Goal: Task Accomplishment & Management: Manage account settings

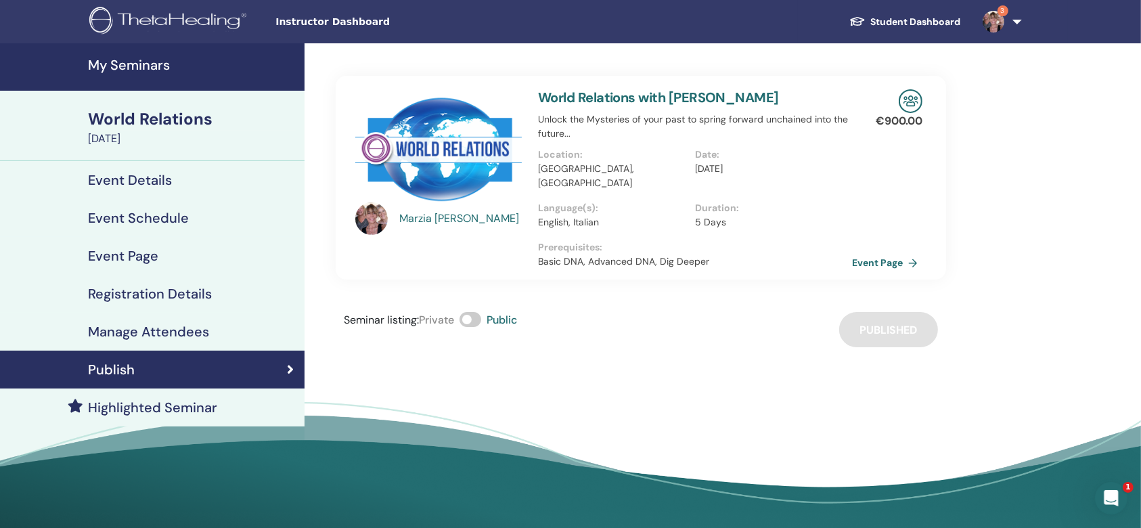
click at [131, 70] on h4 "My Seminars" at bounding box center [192, 65] width 208 height 16
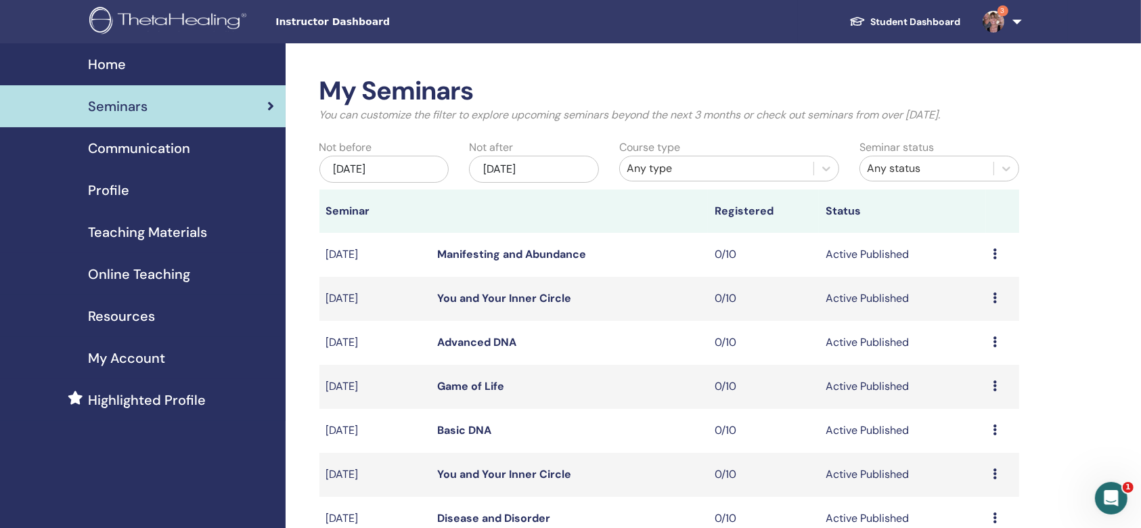
click at [995, 253] on icon at bounding box center [995, 253] width 4 height 11
click at [977, 283] on li "Edit" at bounding box center [973, 284] width 73 height 20
click at [537, 248] on link "Manifesting and Abundance" at bounding box center [511, 254] width 149 height 14
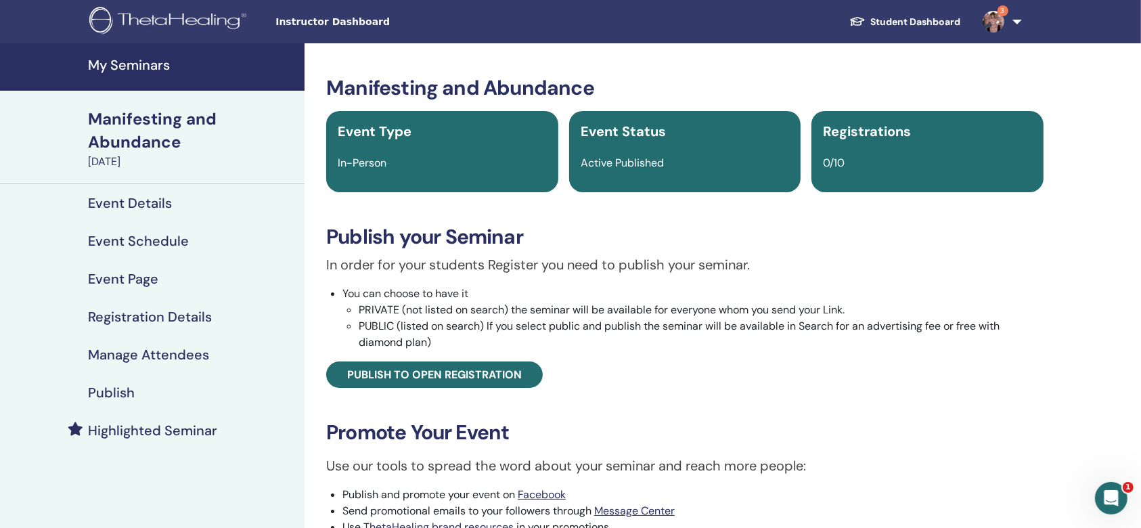
click at [168, 241] on h4 "Event Schedule" at bounding box center [138, 241] width 101 height 16
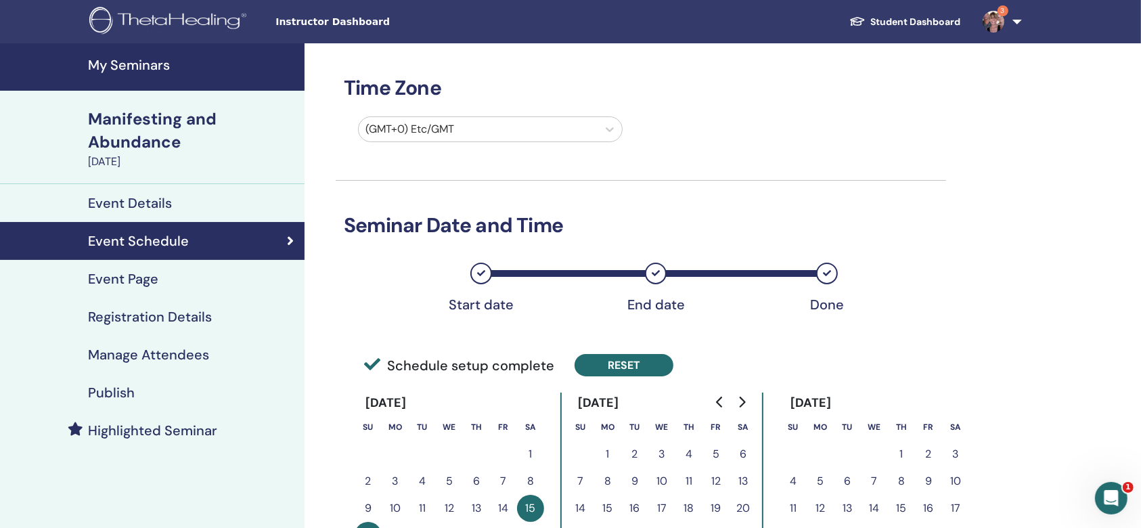
click at [610, 359] on button "Reset" at bounding box center [623, 365] width 99 height 22
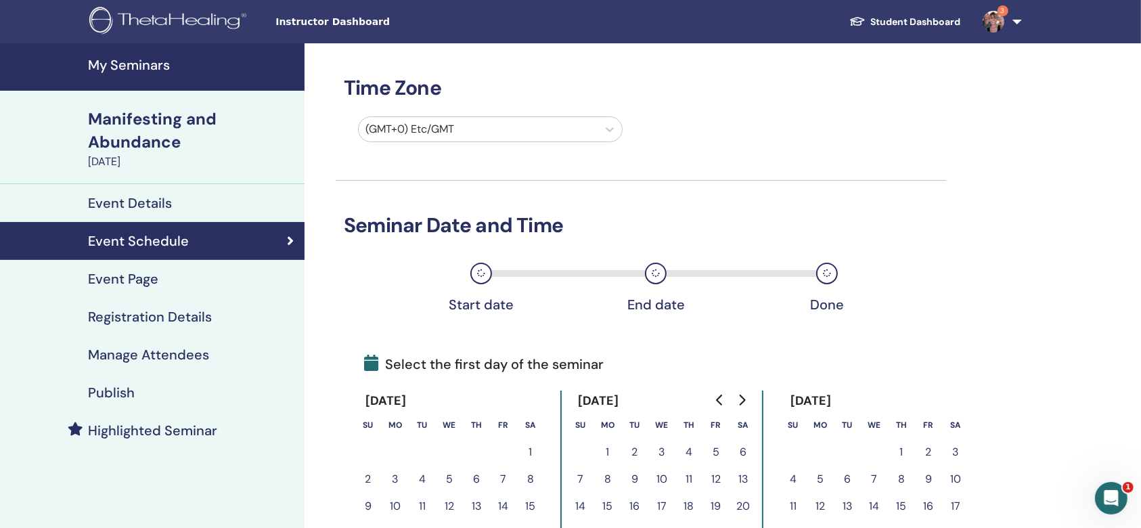
click at [721, 398] on icon "Go to previous month" at bounding box center [719, 399] width 11 height 11
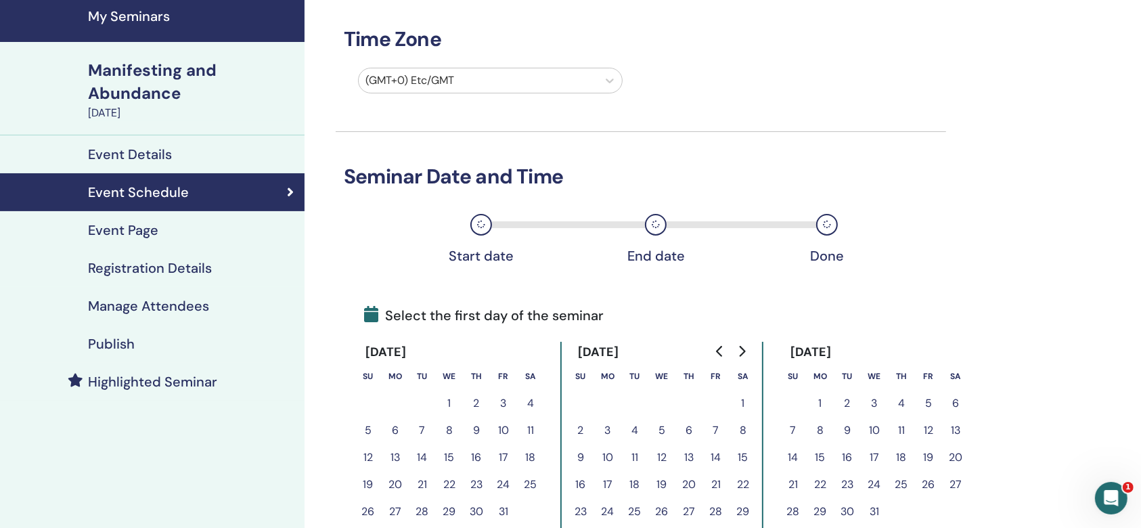
scroll to position [90, 0]
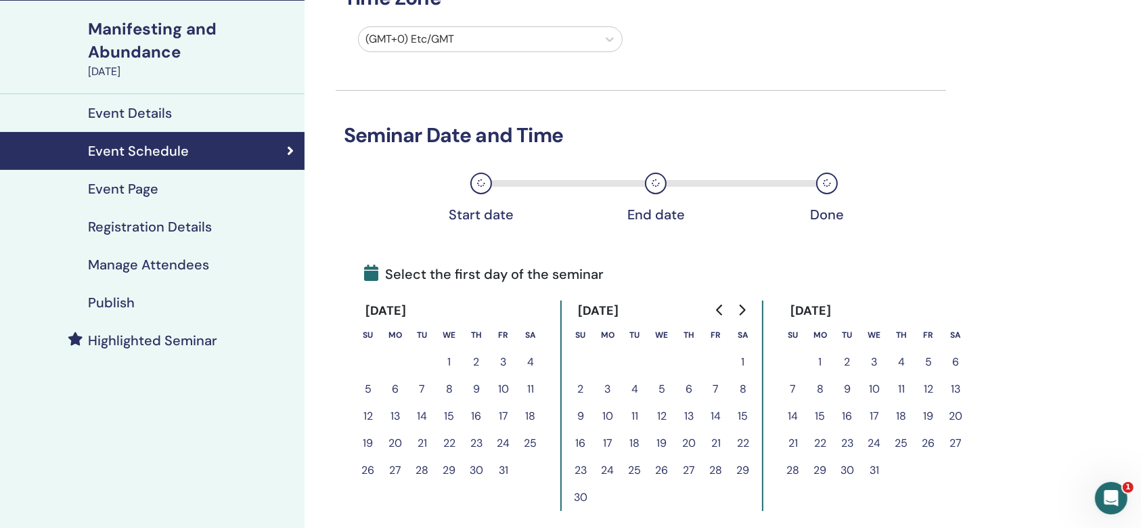
click at [532, 388] on button "11" at bounding box center [530, 389] width 27 height 27
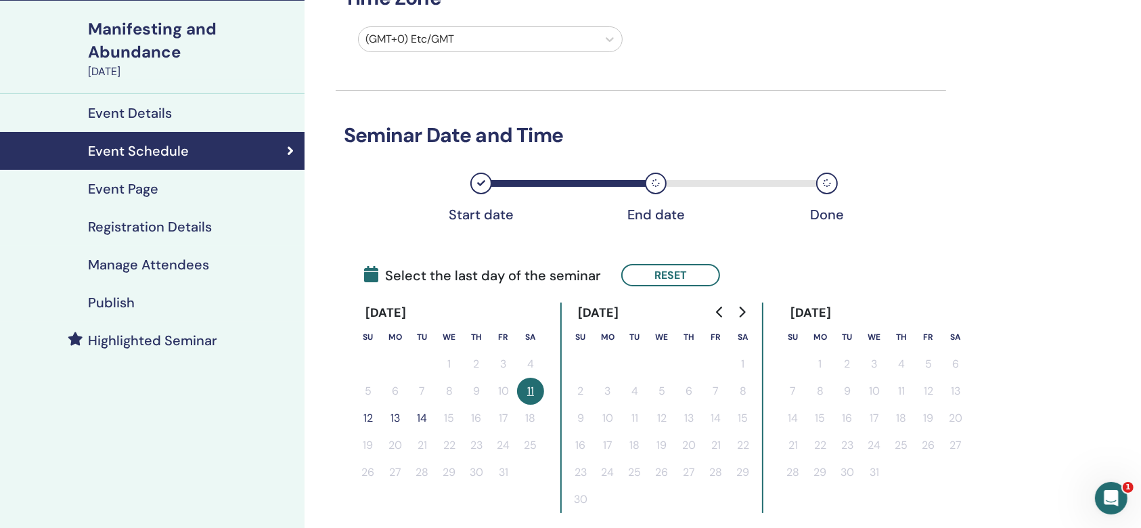
click at [365, 407] on button "12" at bounding box center [368, 418] width 27 height 27
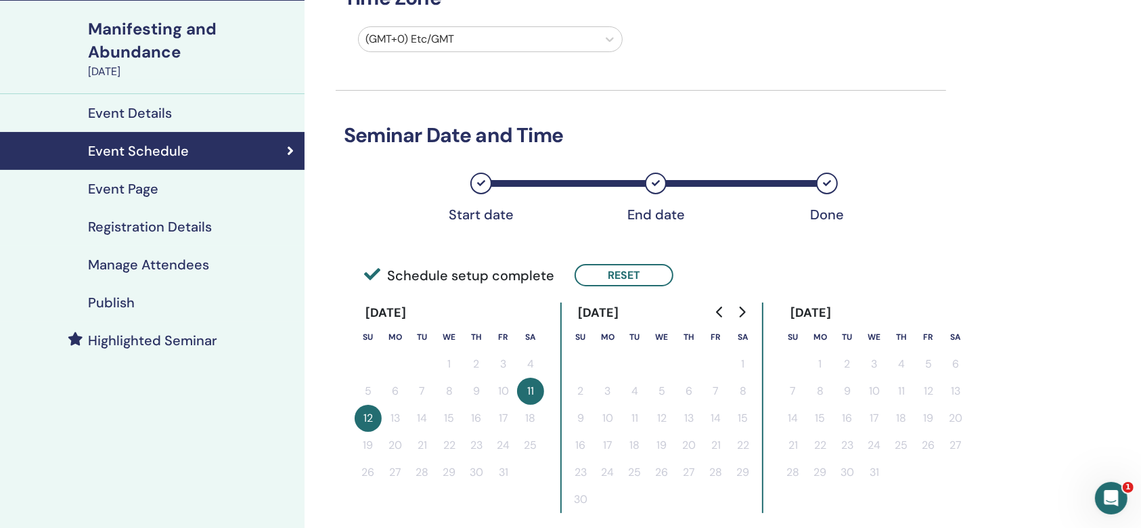
scroll to position [451, 0]
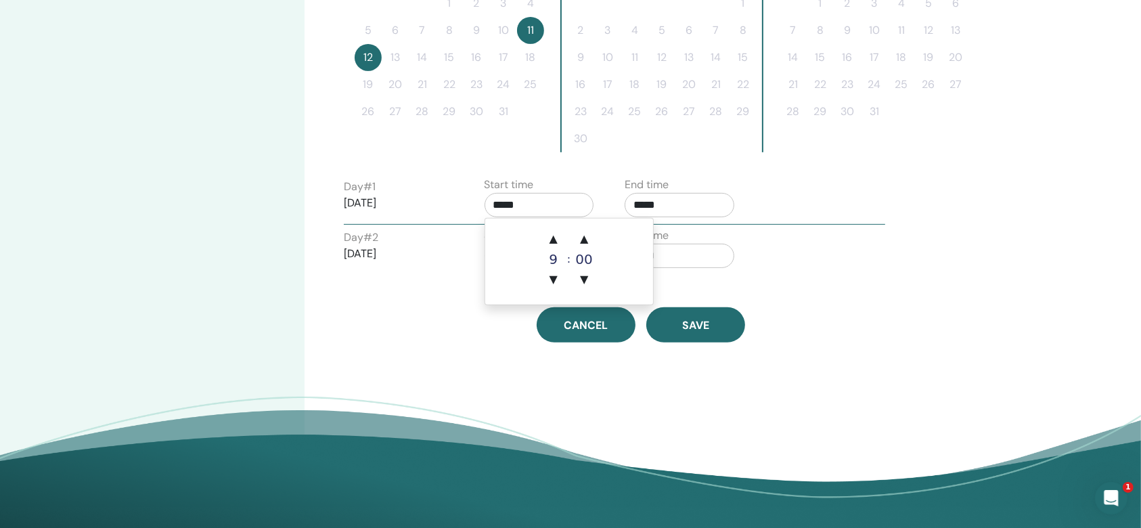
click at [555, 206] on input "*****" at bounding box center [539, 205] width 110 height 24
click at [584, 241] on span "▲" at bounding box center [583, 238] width 27 height 27
click at [584, 239] on span "▲" at bounding box center [583, 238] width 27 height 27
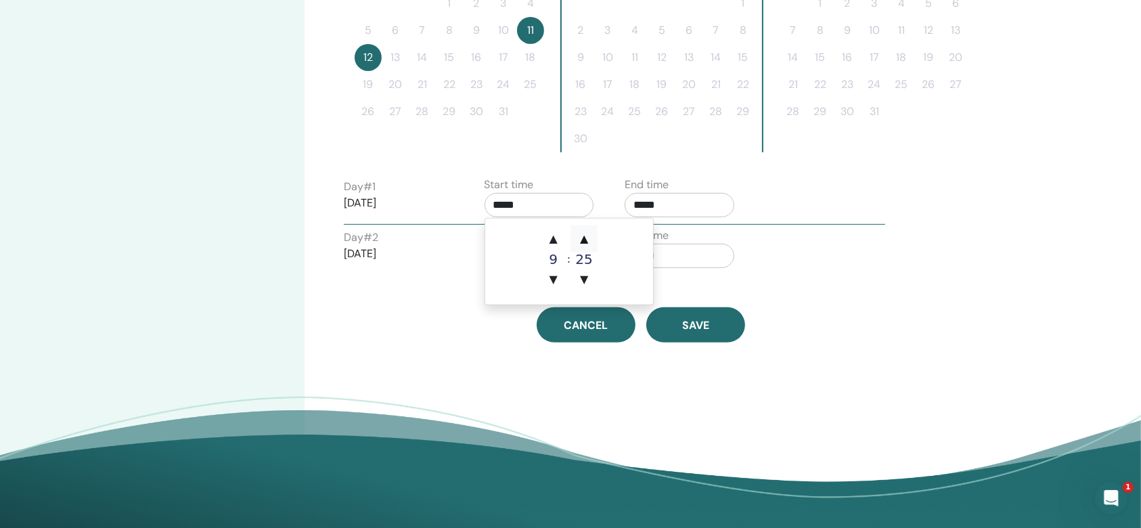
click at [584, 239] on span "▲" at bounding box center [583, 238] width 27 height 27
type input "*****"
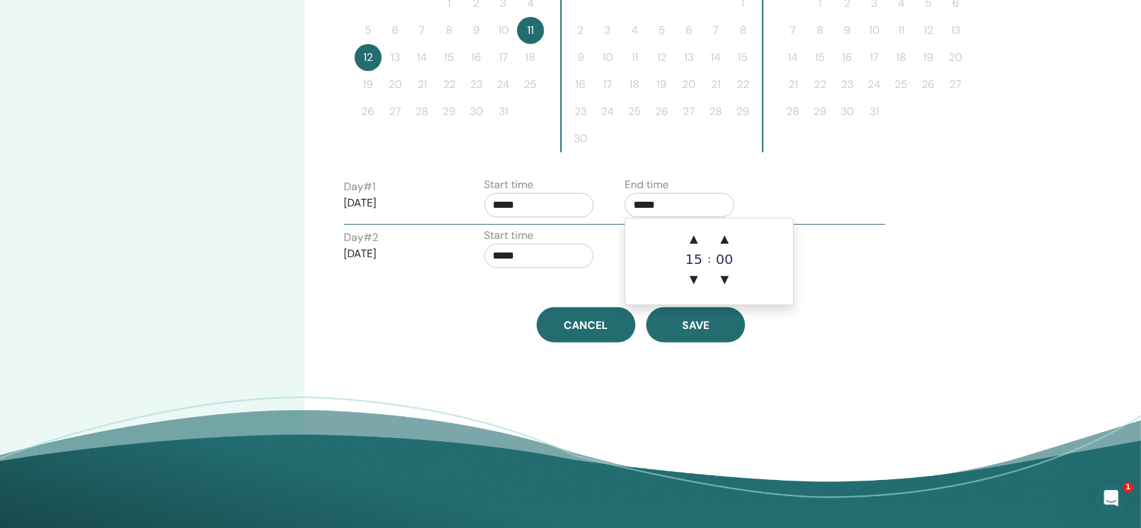
click at [639, 203] on input "*****" at bounding box center [680, 205] width 110 height 24
click at [691, 233] on span "▲" at bounding box center [693, 238] width 27 height 27
click at [693, 229] on span "▲" at bounding box center [693, 238] width 27 height 27
type input "*****"
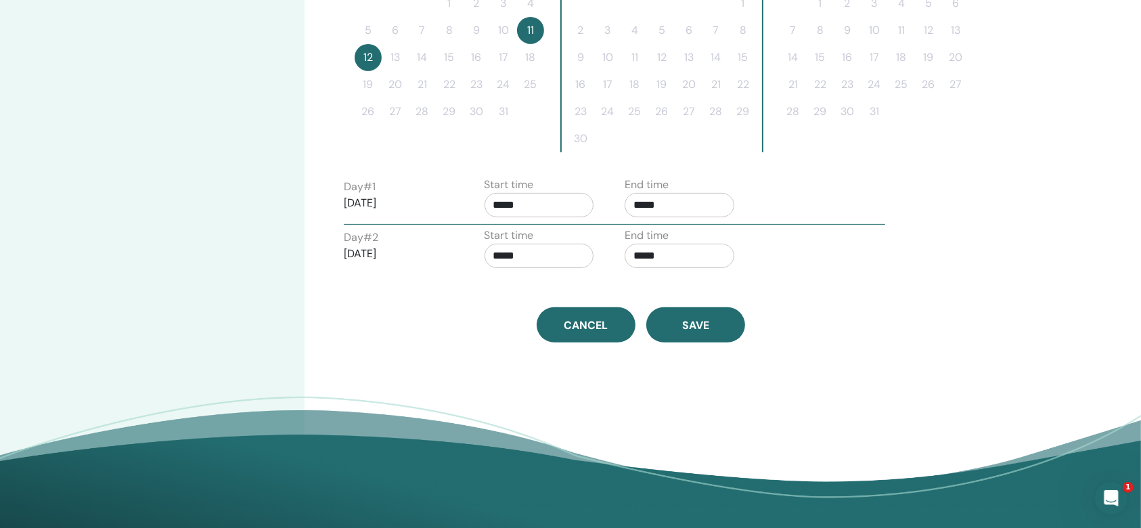
click at [650, 246] on input "*****" at bounding box center [680, 256] width 110 height 24
click at [695, 286] on span "▲" at bounding box center [693, 288] width 27 height 27
click at [698, 286] on span "▲" at bounding box center [693, 288] width 27 height 27
type input "*****"
click at [959, 273] on div "Time Zone (GMT+0) Etc/GMT Seminar Date and Time Start date End date Done Schedu…" at bounding box center [684, 62] width 761 height 939
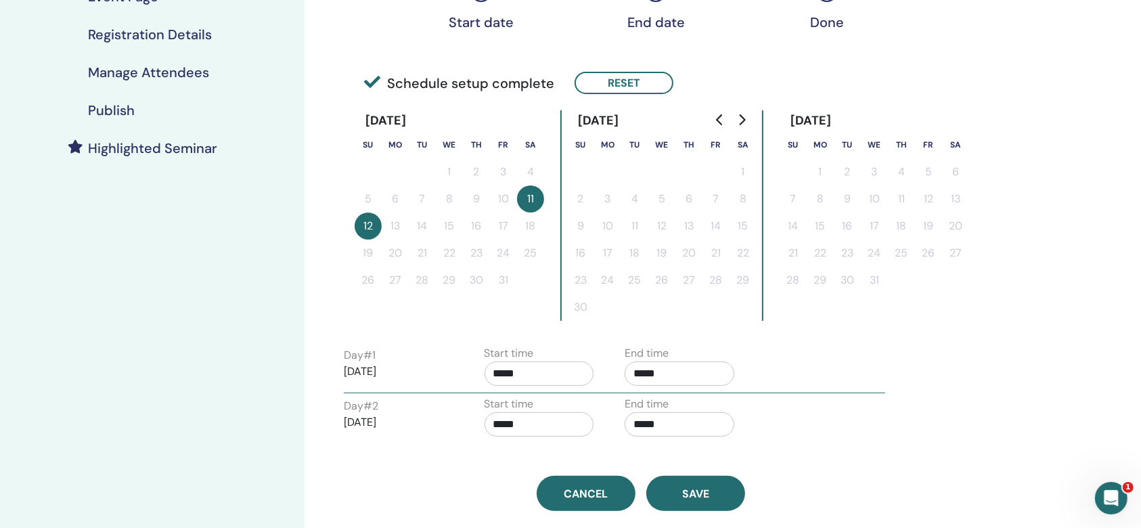
scroll to position [361, 0]
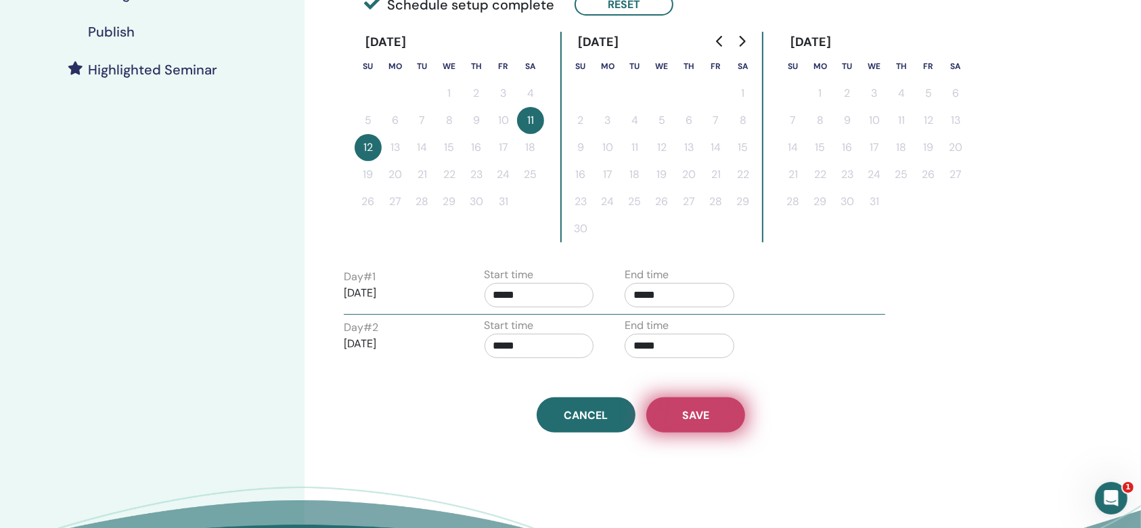
click at [698, 413] on span "Save" at bounding box center [695, 415] width 27 height 14
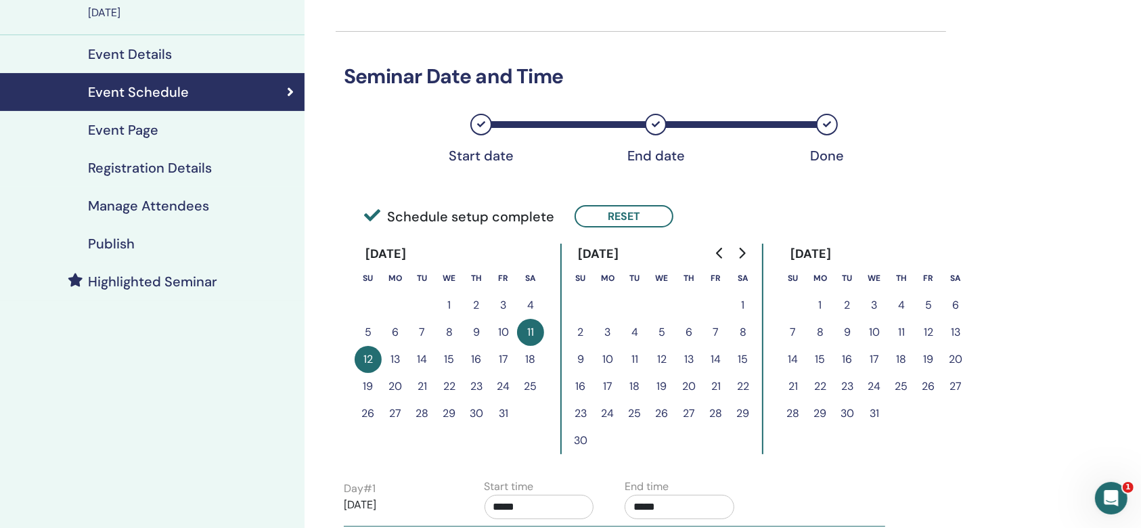
scroll to position [141, 0]
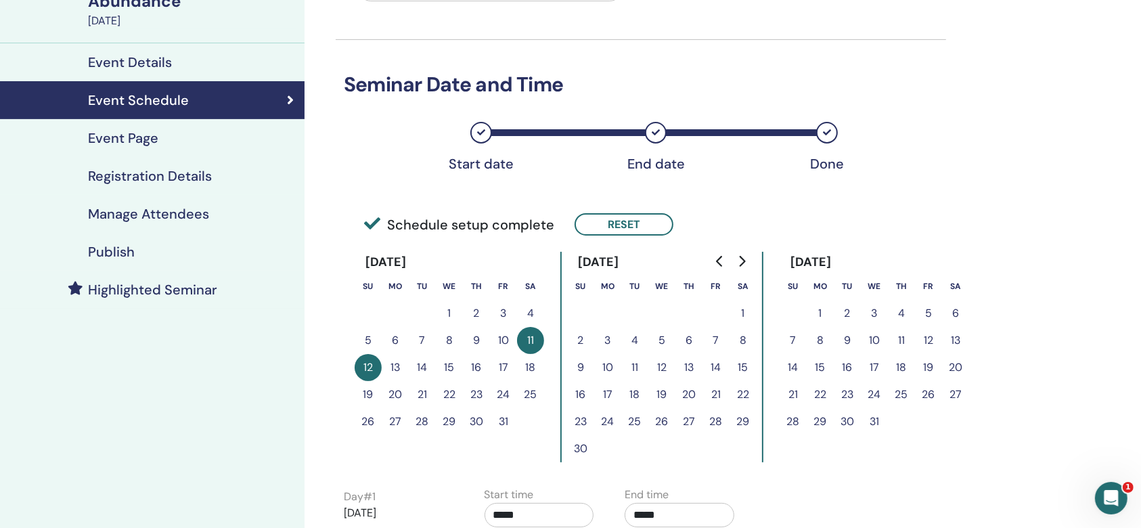
click at [200, 174] on h4 "Registration Details" at bounding box center [150, 176] width 124 height 16
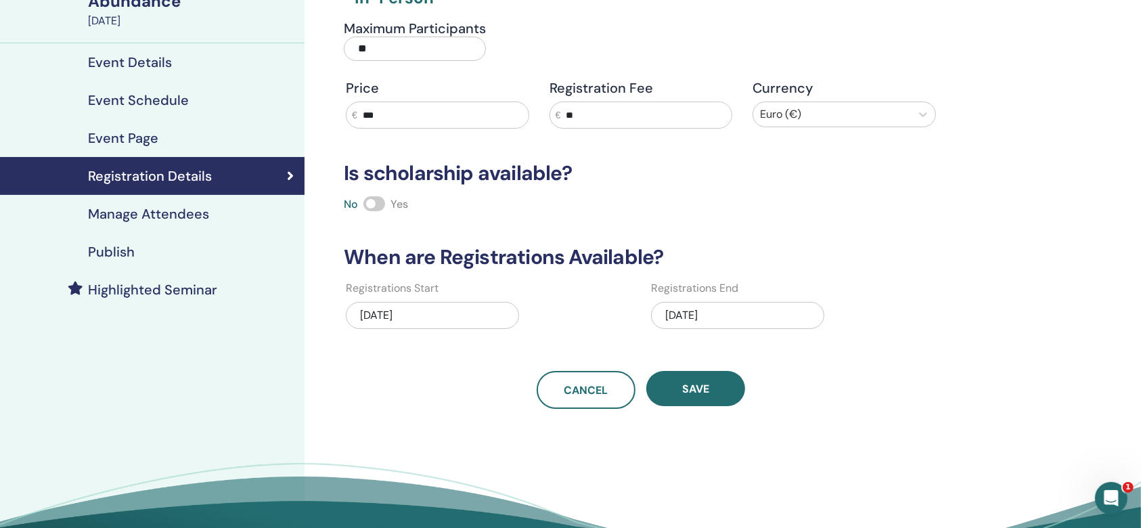
click at [668, 311] on div "11/11/2025" at bounding box center [737, 315] width 173 height 27
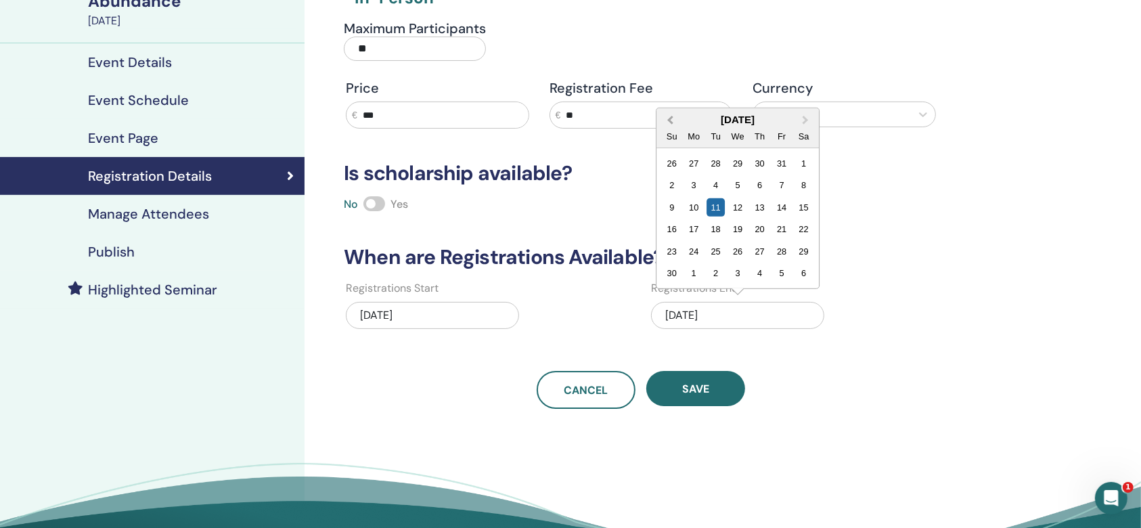
click at [666, 111] on button "Previous Month" at bounding box center [669, 121] width 22 height 22
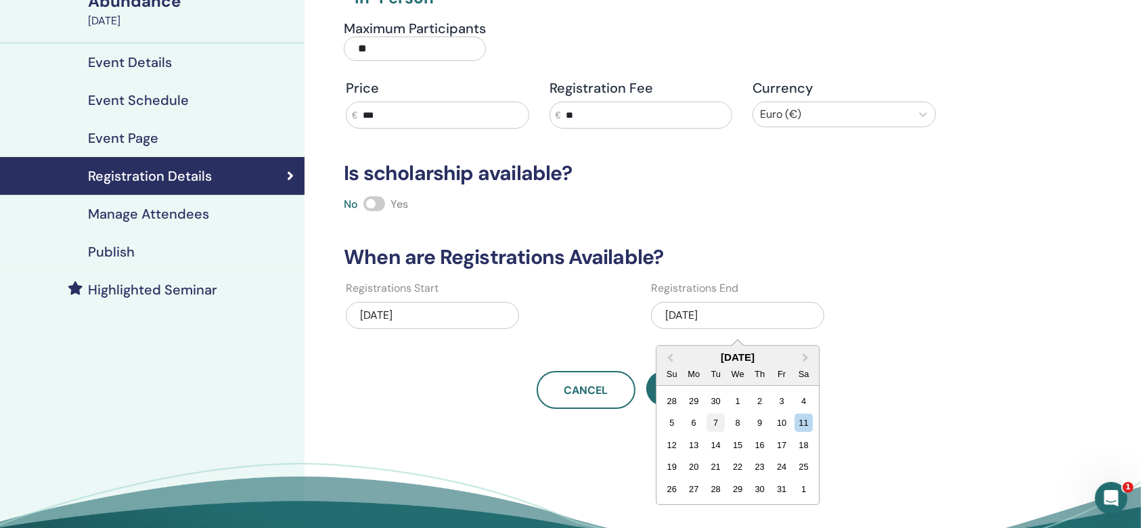
click at [713, 418] on div "7" at bounding box center [715, 422] width 18 height 18
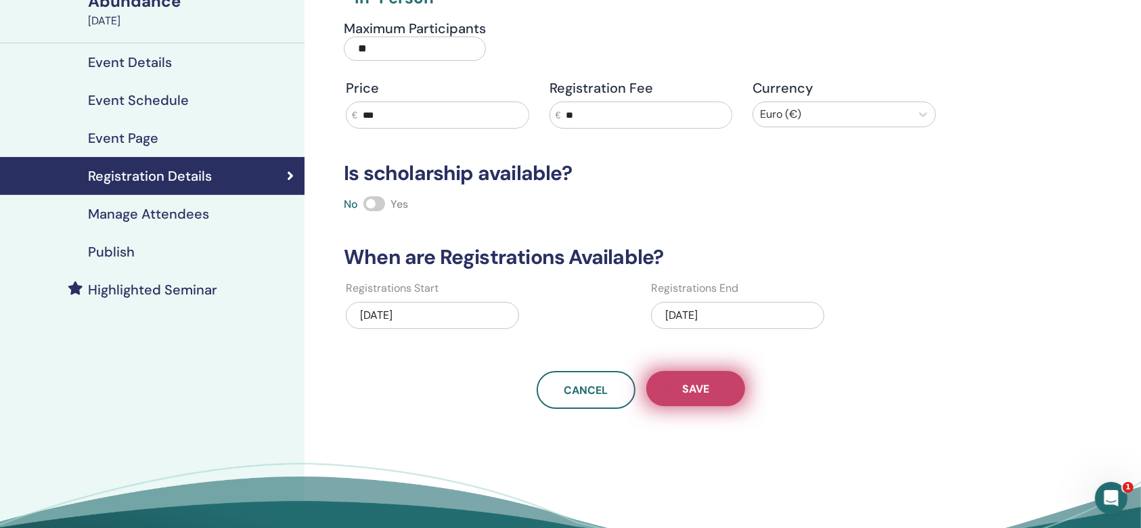
click at [690, 385] on span "Save" at bounding box center [695, 389] width 27 height 14
click at [150, 247] on div "Publish" at bounding box center [152, 252] width 283 height 16
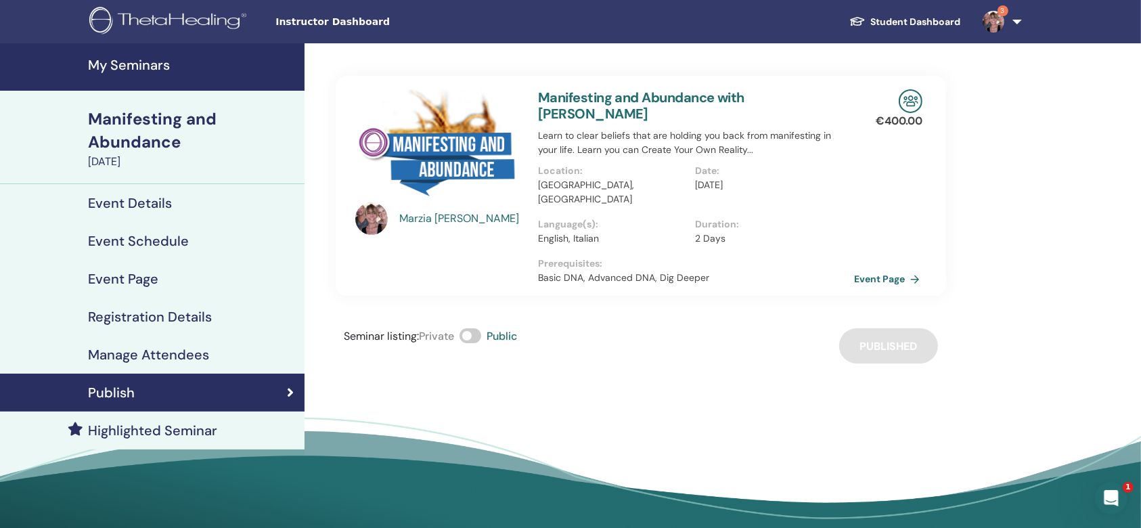
click at [892, 269] on link "Event Page" at bounding box center [889, 279] width 71 height 20
